Goal: Task Accomplishment & Management: Complete application form

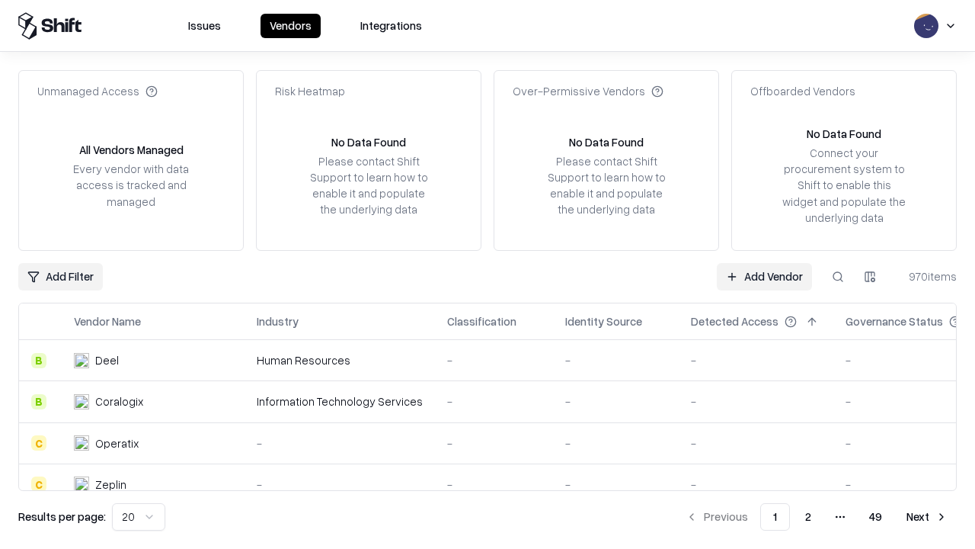
click at [764, 276] on link "Add Vendor" at bounding box center [764, 276] width 95 height 27
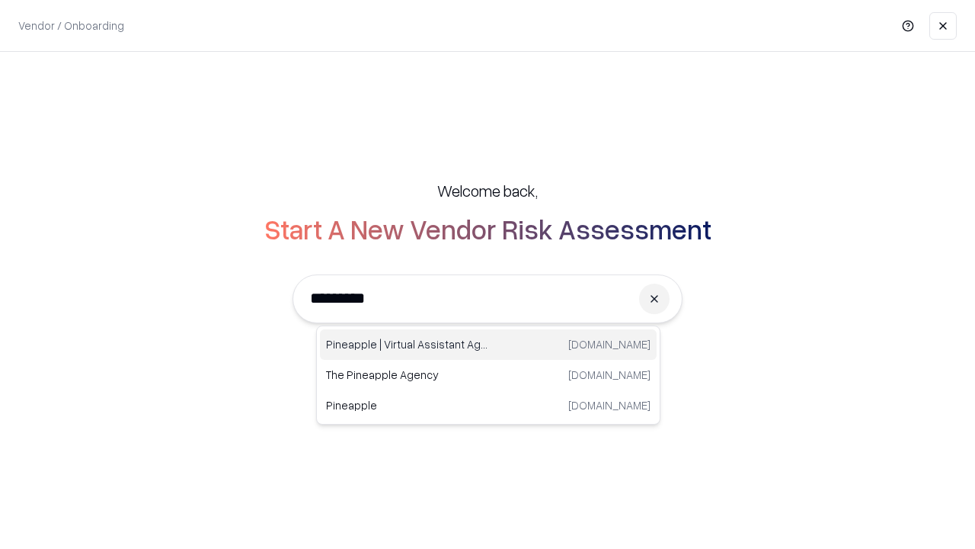
click at [488, 344] on div "Pineapple | Virtual Assistant Agency trypineapple.com" at bounding box center [488, 344] width 337 height 30
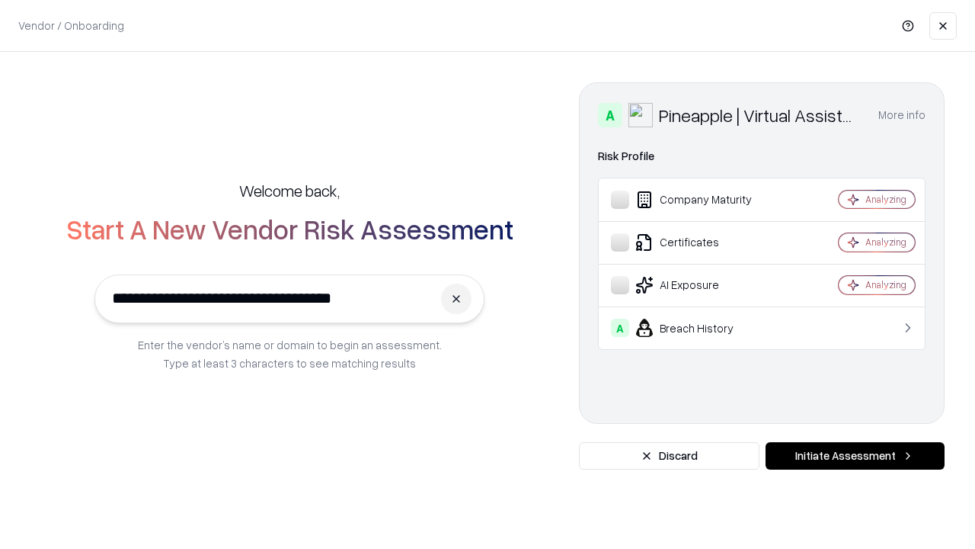
type input "**********"
click at [855, 456] on button "Initiate Assessment" at bounding box center [855, 455] width 179 height 27
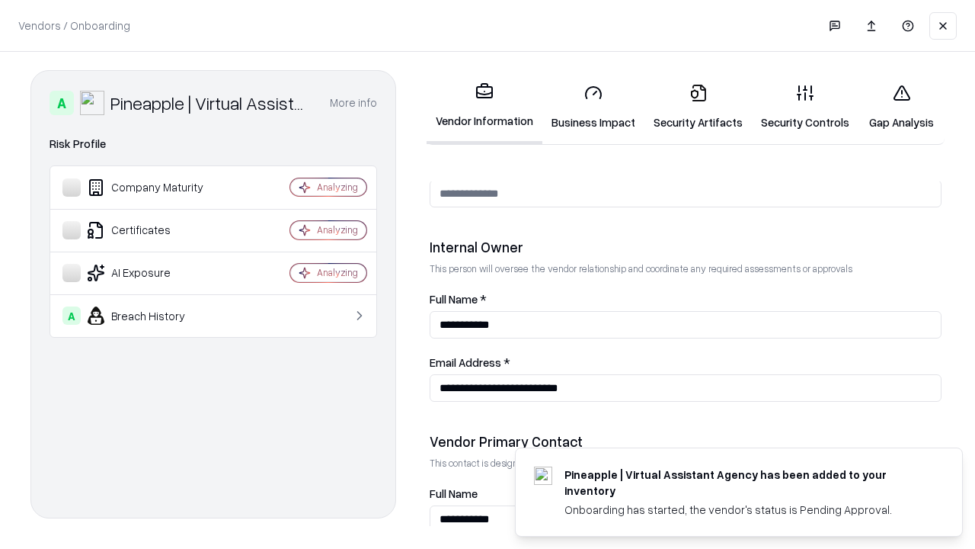
scroll to position [789, 0]
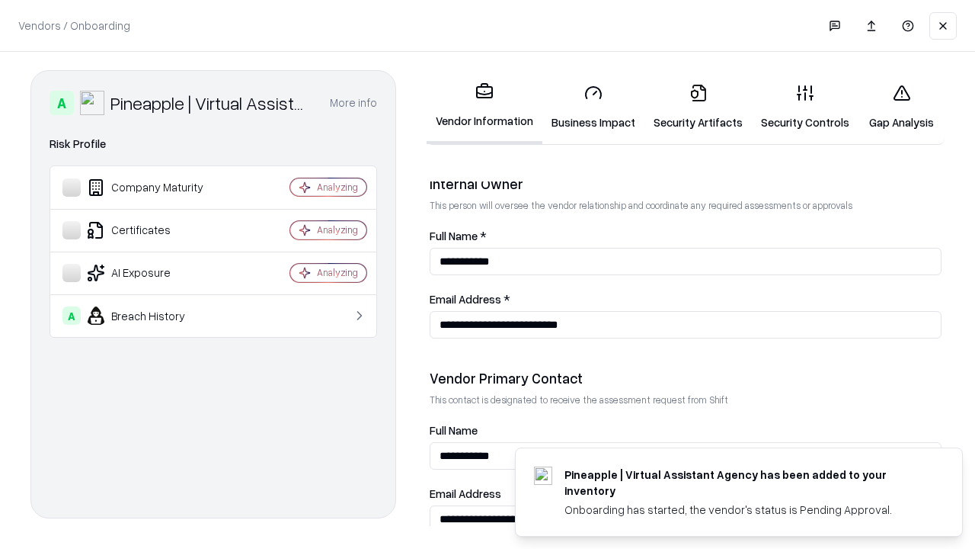
click at [594, 107] on link "Business Impact" at bounding box center [593, 107] width 102 height 71
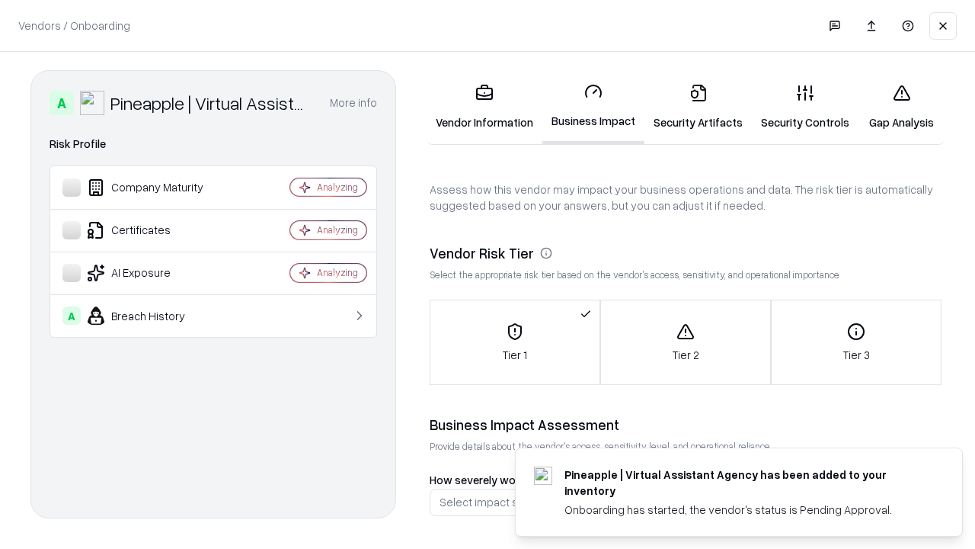
click at [698, 107] on link "Security Artifacts" at bounding box center [698, 107] width 107 height 71
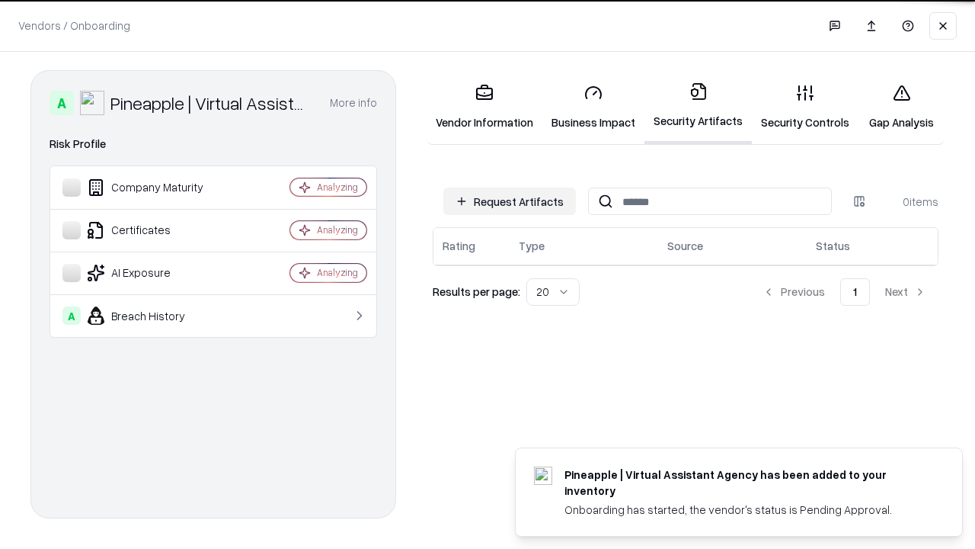
click at [510, 201] on button "Request Artifacts" at bounding box center [509, 200] width 133 height 27
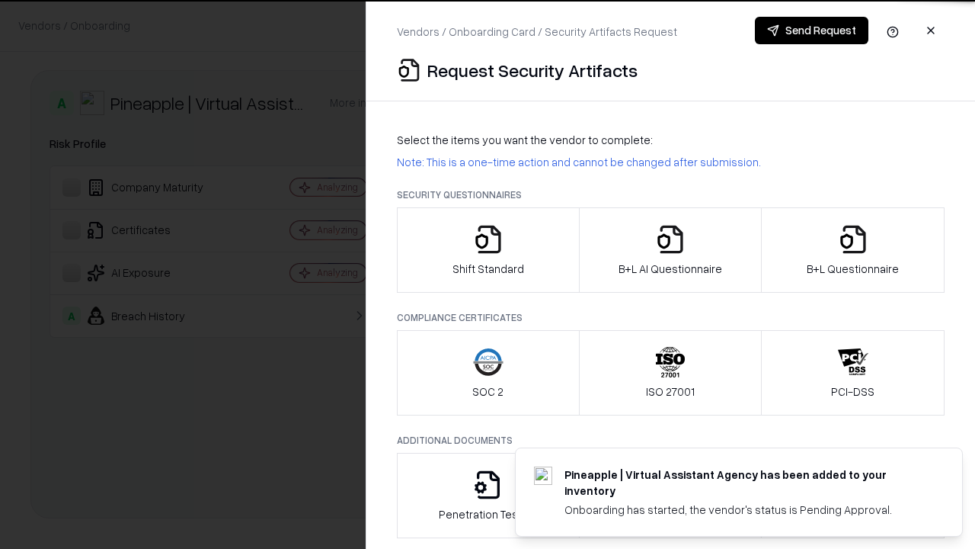
click at [488, 250] on icon "button" at bounding box center [488, 239] width 30 height 30
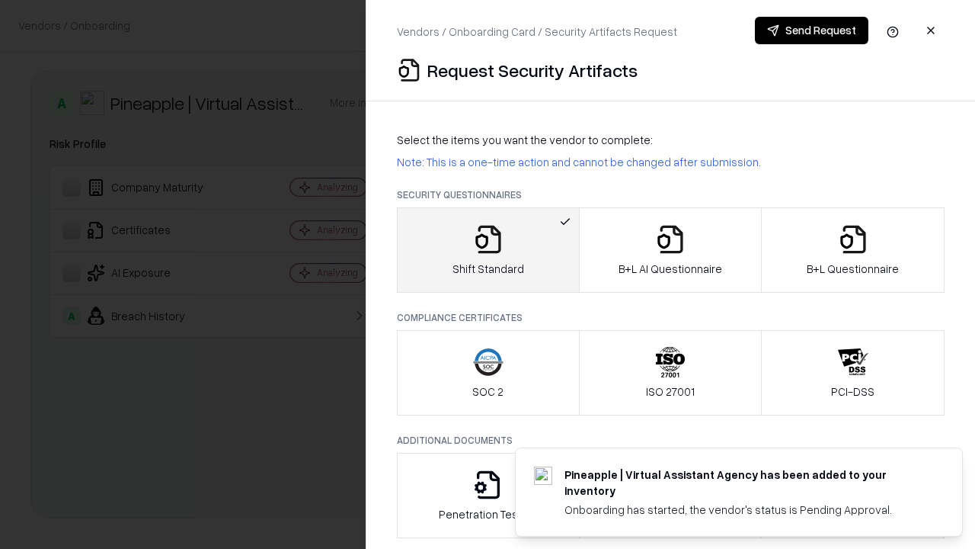
click at [811, 30] on button "Send Request" at bounding box center [812, 30] width 114 height 27
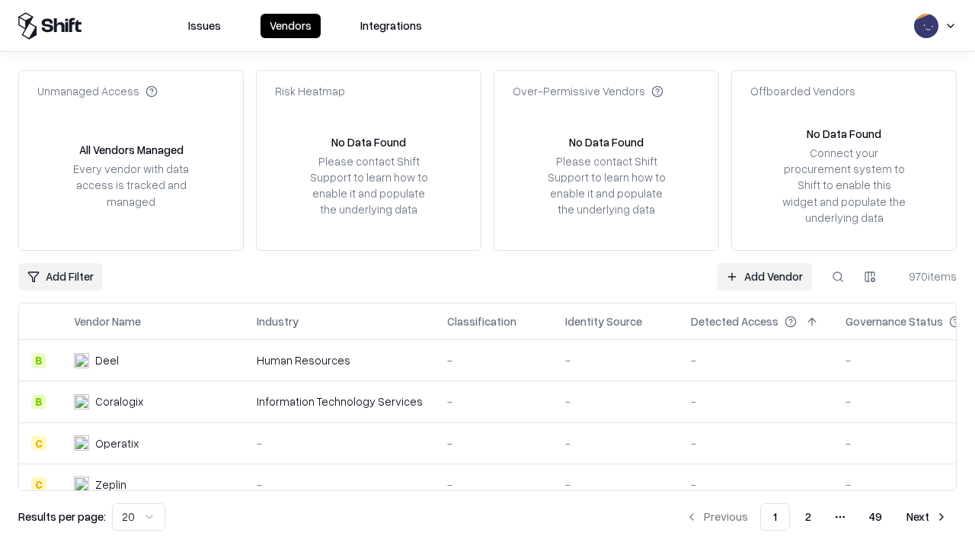
click at [838, 276] on button at bounding box center [837, 276] width 27 height 27
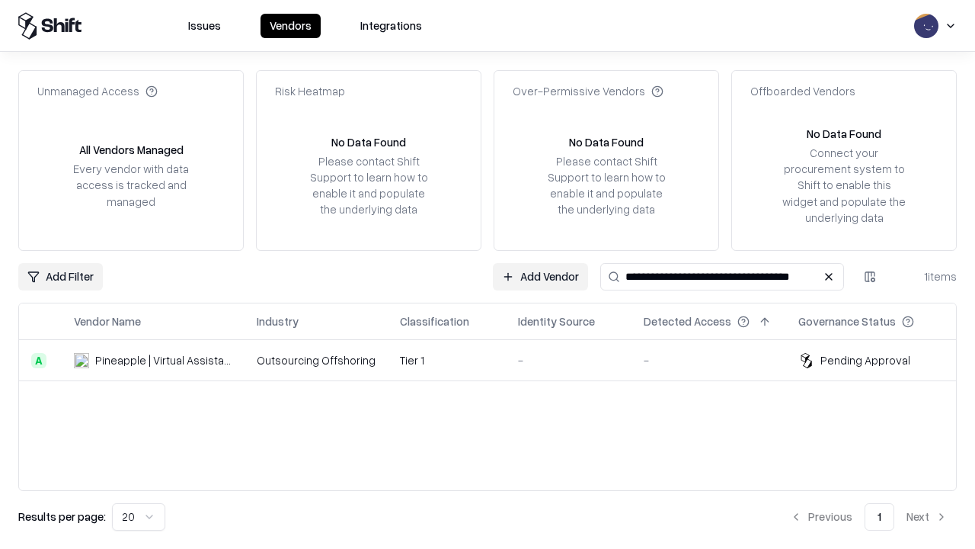
type input "**********"
click at [497, 360] on td "Tier 1" at bounding box center [447, 360] width 118 height 41
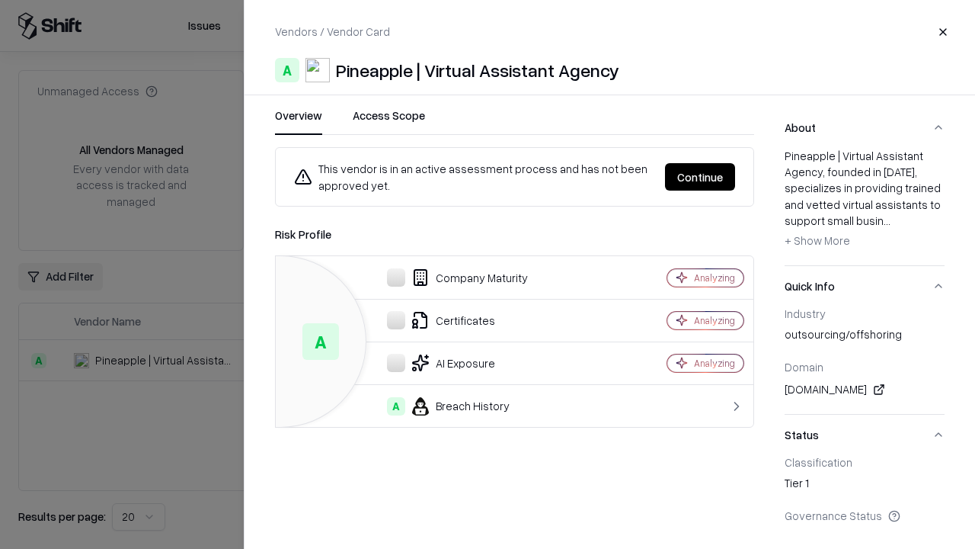
click at [700, 177] on button "Continue" at bounding box center [700, 176] width 70 height 27
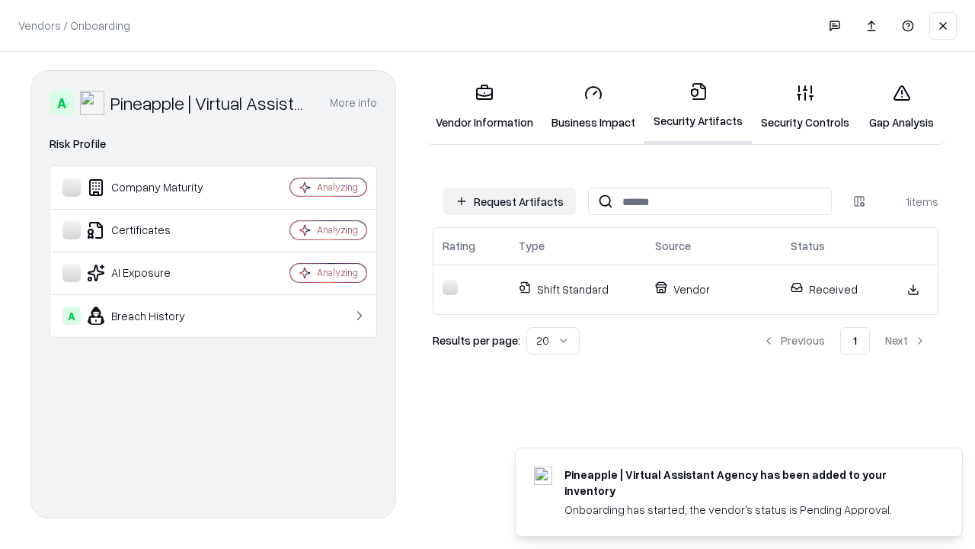
click at [805, 107] on link "Security Controls" at bounding box center [805, 107] width 107 height 71
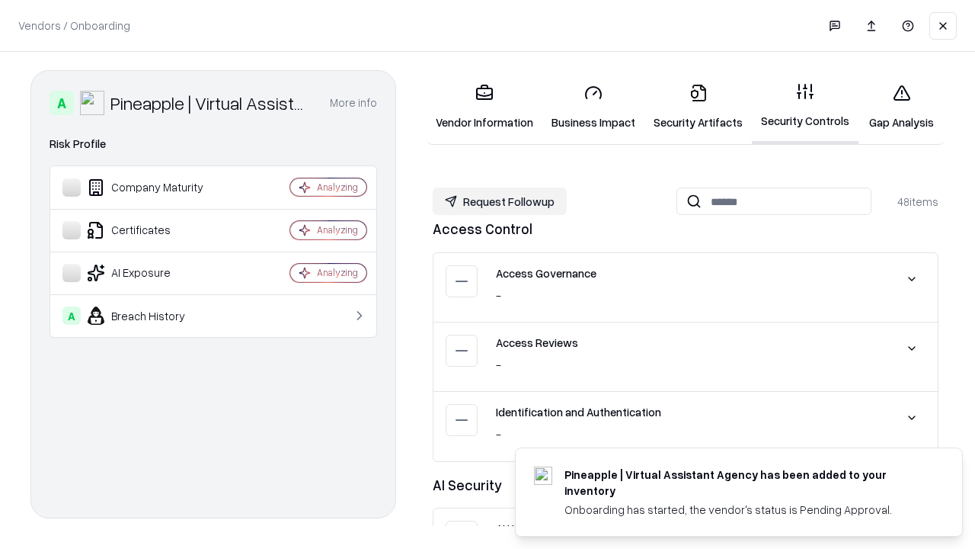
click at [500, 201] on button "Request Followup" at bounding box center [500, 200] width 134 height 27
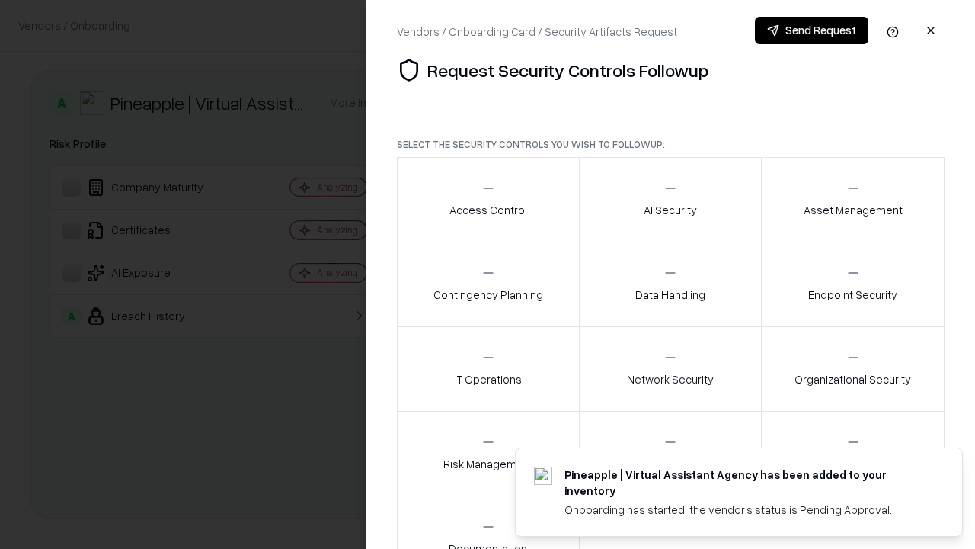
click at [488, 200] on div "Access Control" at bounding box center [489, 199] width 78 height 37
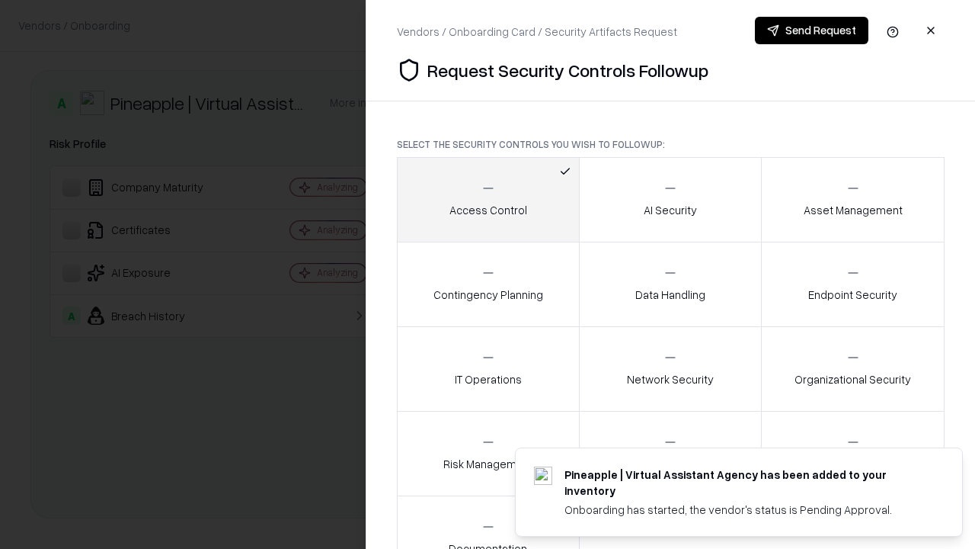
click at [811, 30] on button "Send Request" at bounding box center [812, 30] width 114 height 27
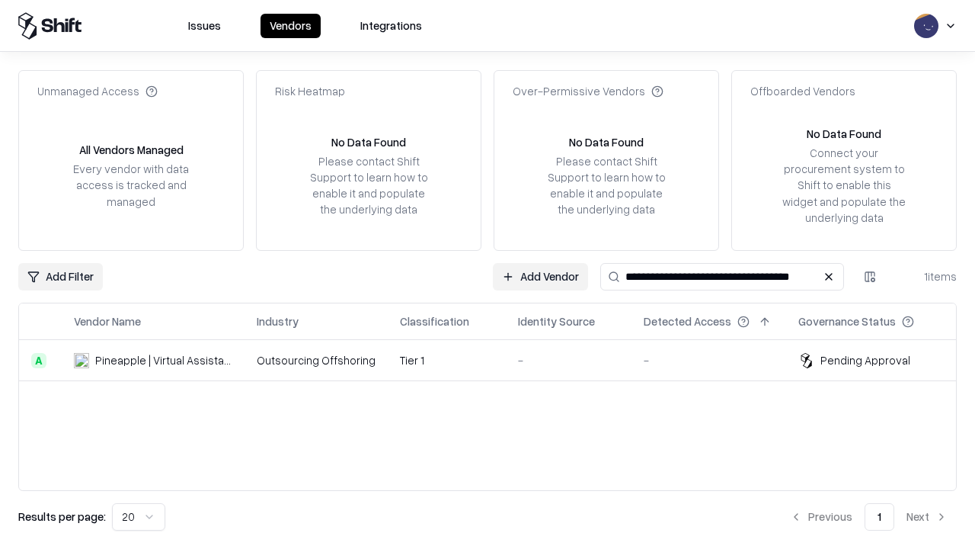
type input "**********"
click at [497, 360] on td "Tier 1" at bounding box center [447, 360] width 118 height 41
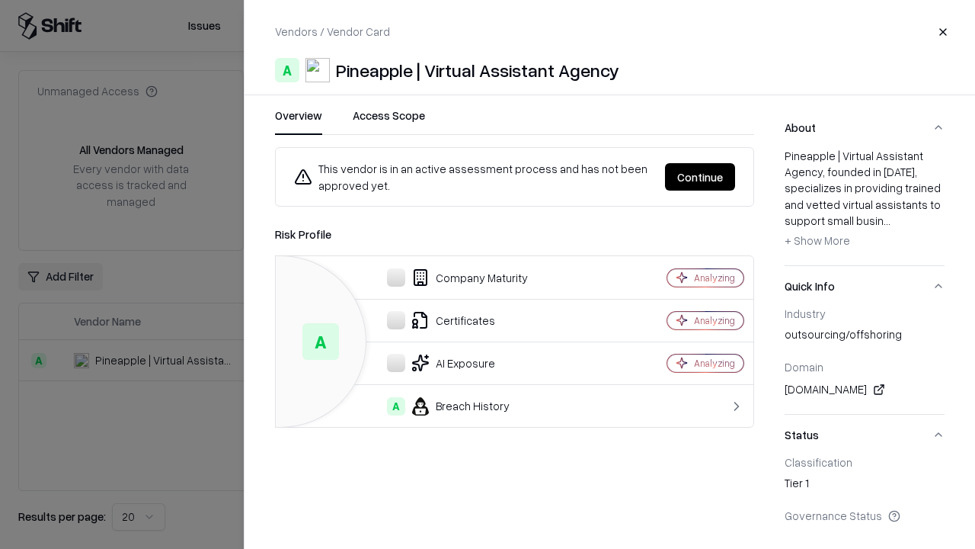
click at [700, 177] on button "Continue" at bounding box center [700, 176] width 70 height 27
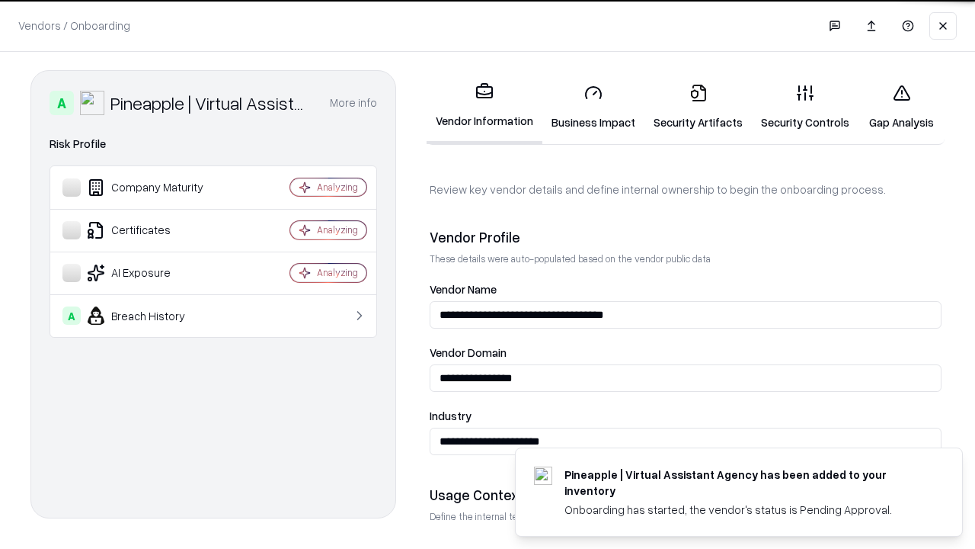
click at [901, 107] on link "Gap Analysis" at bounding box center [902, 107] width 86 height 71
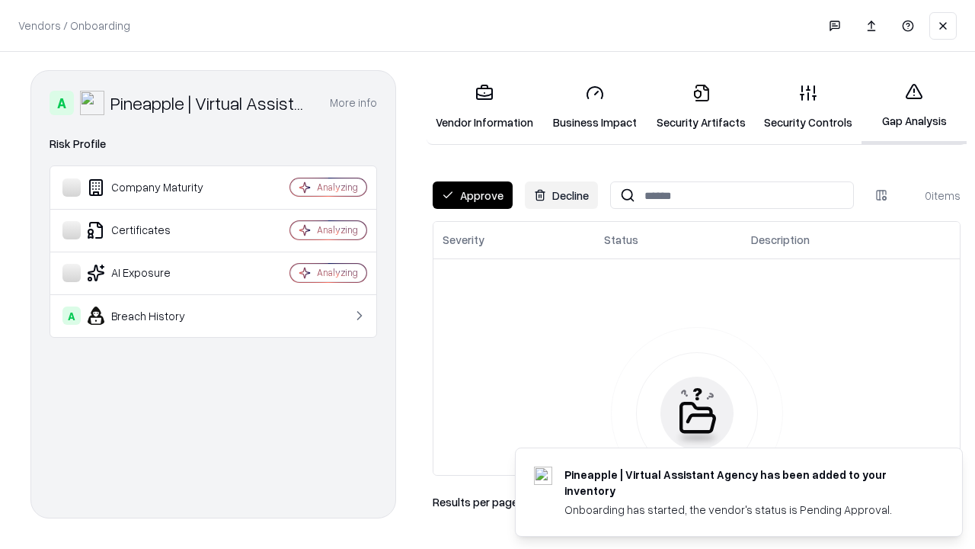
click at [472, 195] on button "Approve" at bounding box center [473, 194] width 80 height 27
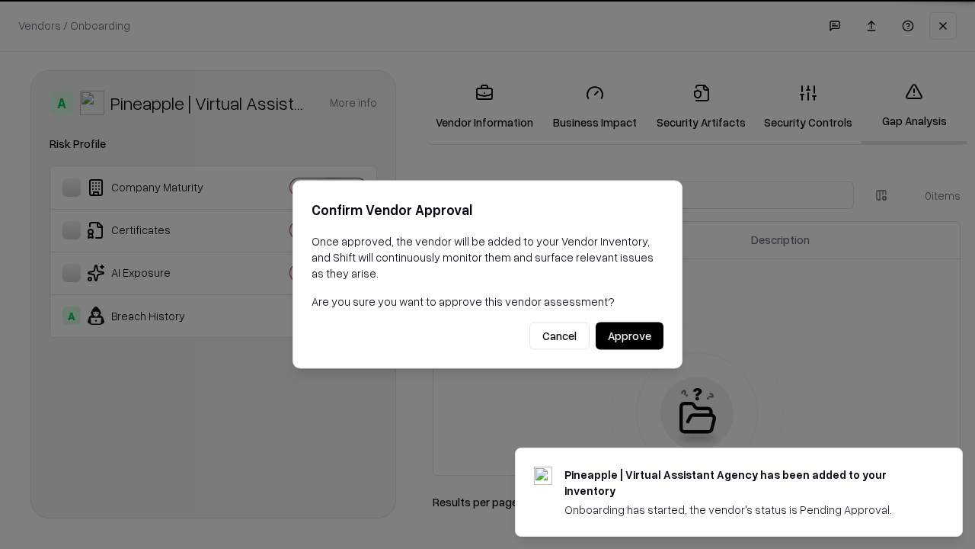
click at [629, 335] on button "Approve" at bounding box center [630, 335] width 68 height 27
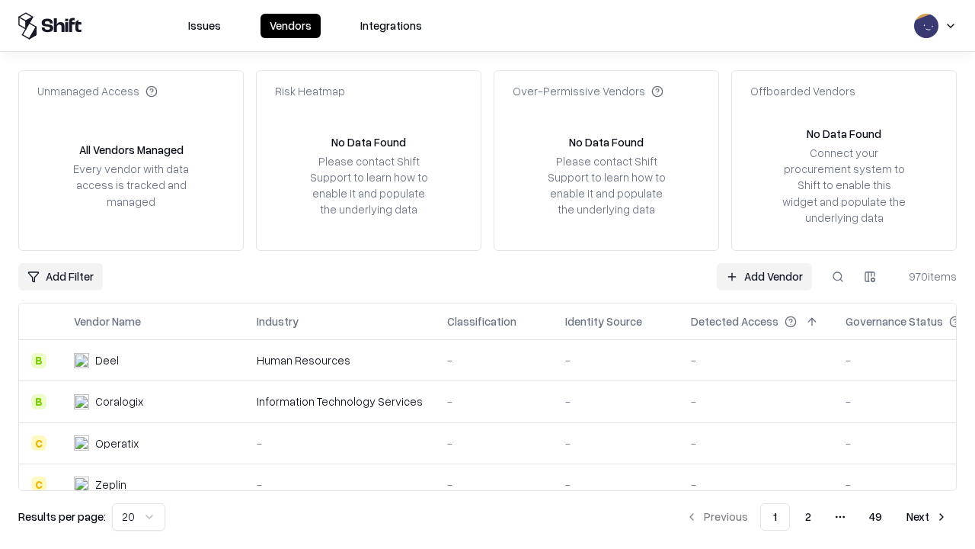
type input "**********"
click at [764, 276] on link "Add Vendor" at bounding box center [764, 276] width 95 height 27
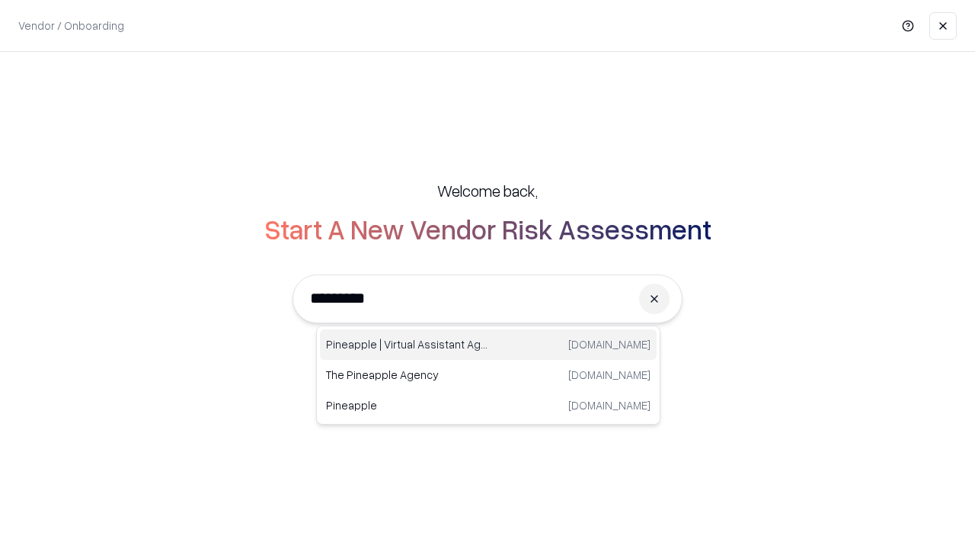
click at [488, 344] on div "Pineapple | Virtual Assistant Agency trypineapple.com" at bounding box center [488, 344] width 337 height 30
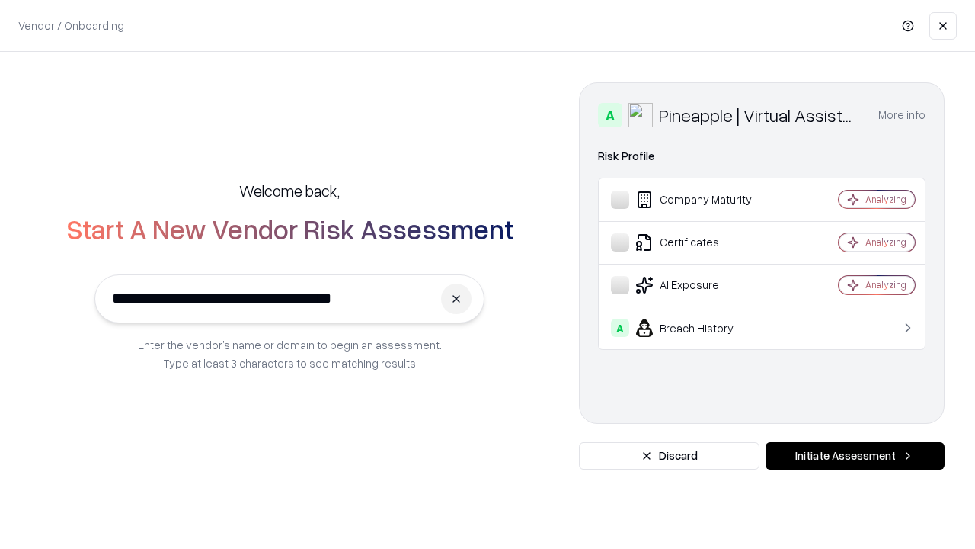
type input "**********"
click at [855, 456] on button "Initiate Assessment" at bounding box center [855, 455] width 179 height 27
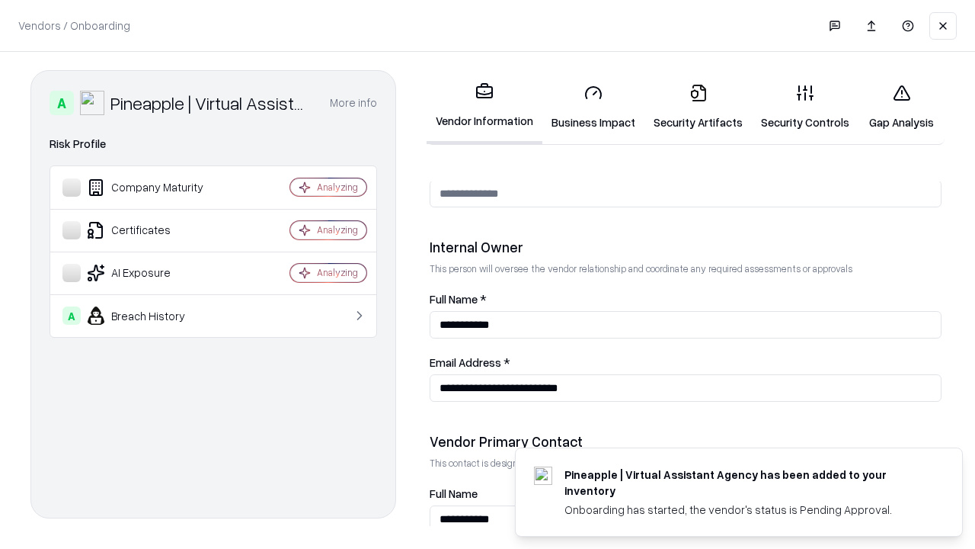
scroll to position [789, 0]
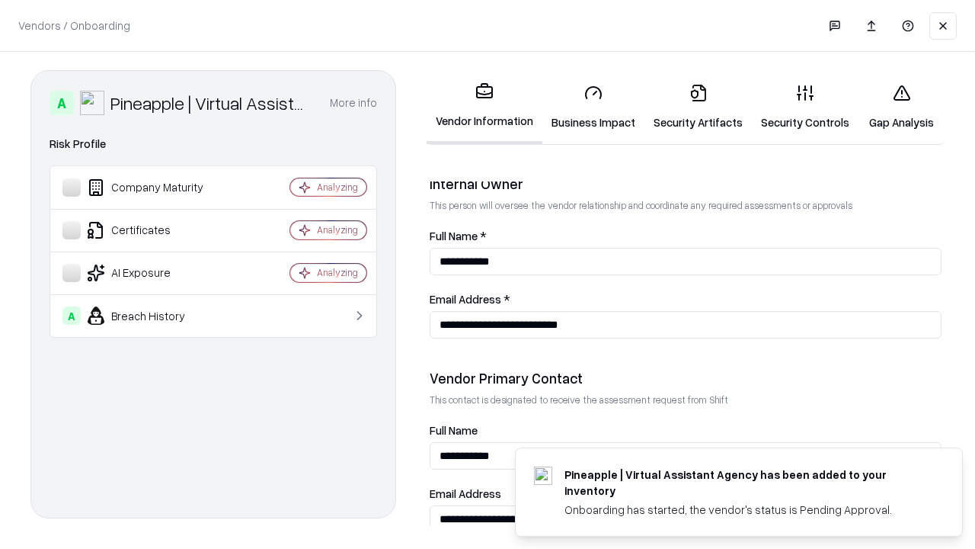
click at [901, 107] on link "Gap Analysis" at bounding box center [902, 107] width 86 height 71
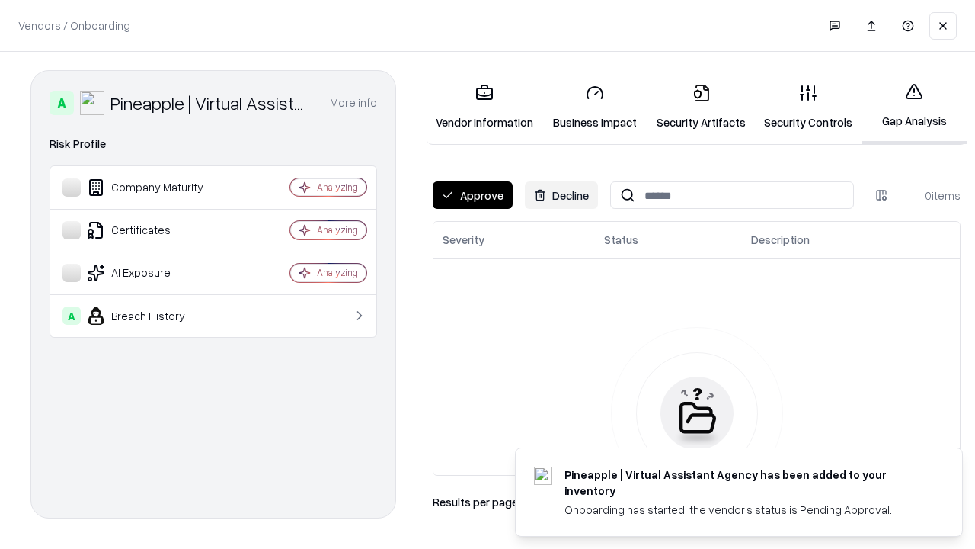
click at [472, 195] on button "Approve" at bounding box center [473, 194] width 80 height 27
